Goal: Entertainment & Leisure: Consume media (video, audio)

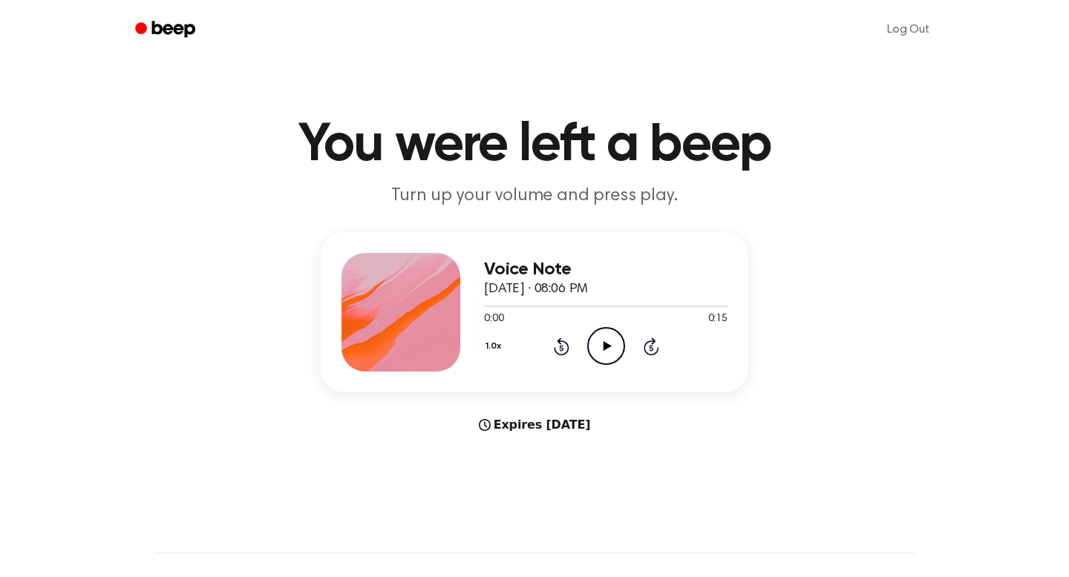
click at [607, 350] on icon "Play Audio" at bounding box center [606, 346] width 38 height 38
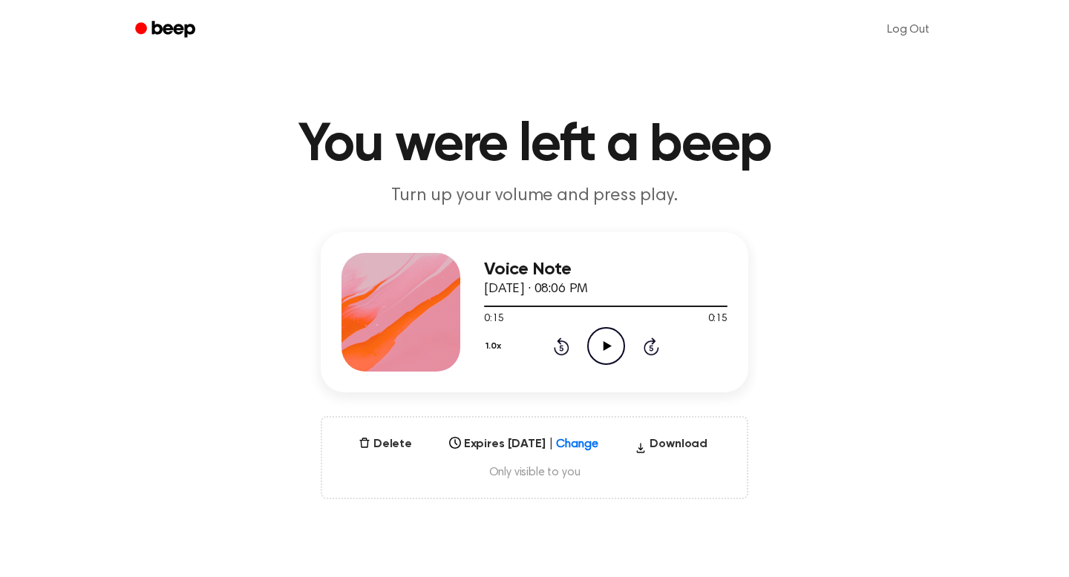
click at [609, 351] on icon "Play Audio" at bounding box center [606, 346] width 38 height 38
click at [605, 349] on icon "Pause Audio" at bounding box center [606, 346] width 38 height 38
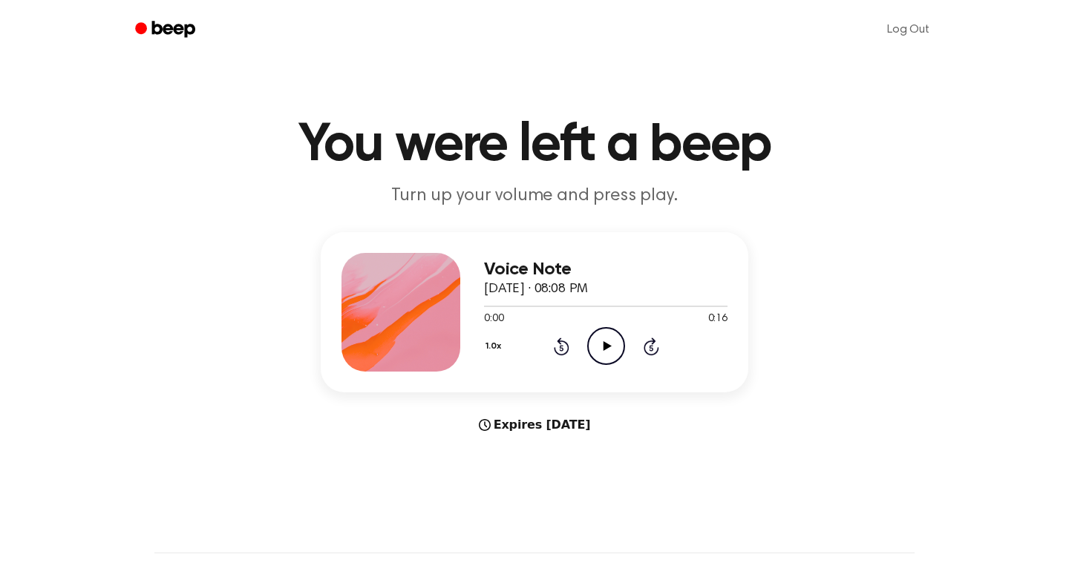
click at [593, 348] on icon "Play Audio" at bounding box center [606, 346] width 38 height 38
click at [617, 351] on icon "Play Audio" at bounding box center [606, 346] width 38 height 38
click at [602, 351] on icon "Play Audio" at bounding box center [606, 346] width 38 height 38
